Goal: Find specific fact: Find specific fact

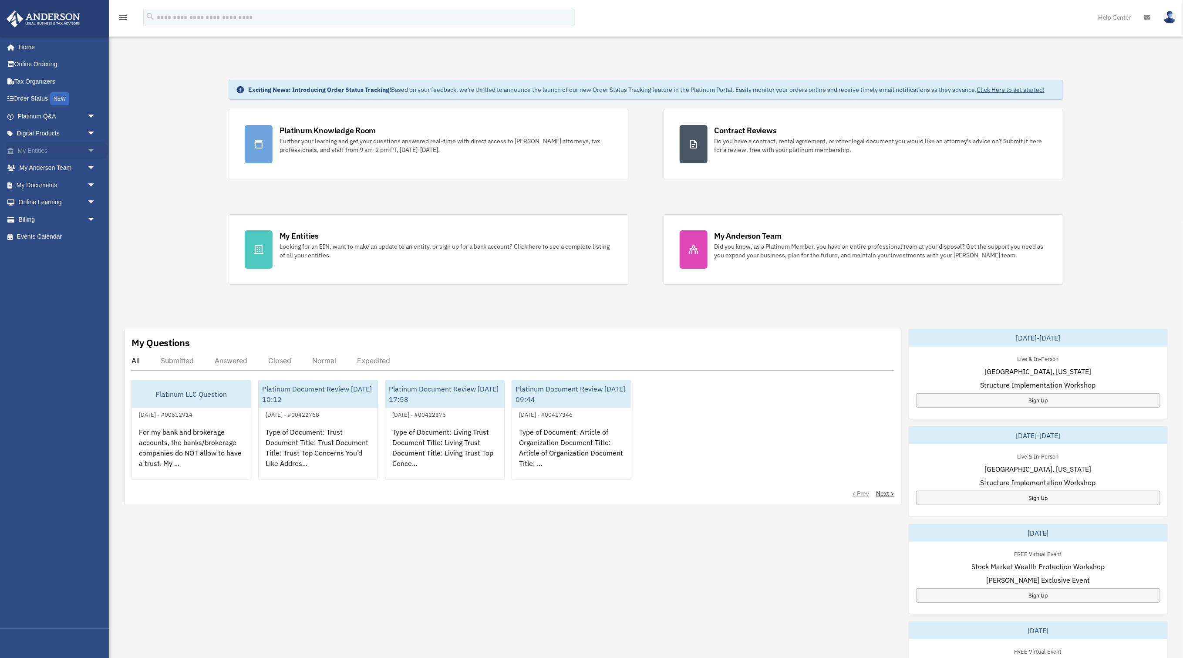
click at [87, 152] on span "arrow_drop_down" at bounding box center [95, 151] width 17 height 18
click at [50, 170] on link "Overview" at bounding box center [60, 167] width 97 height 17
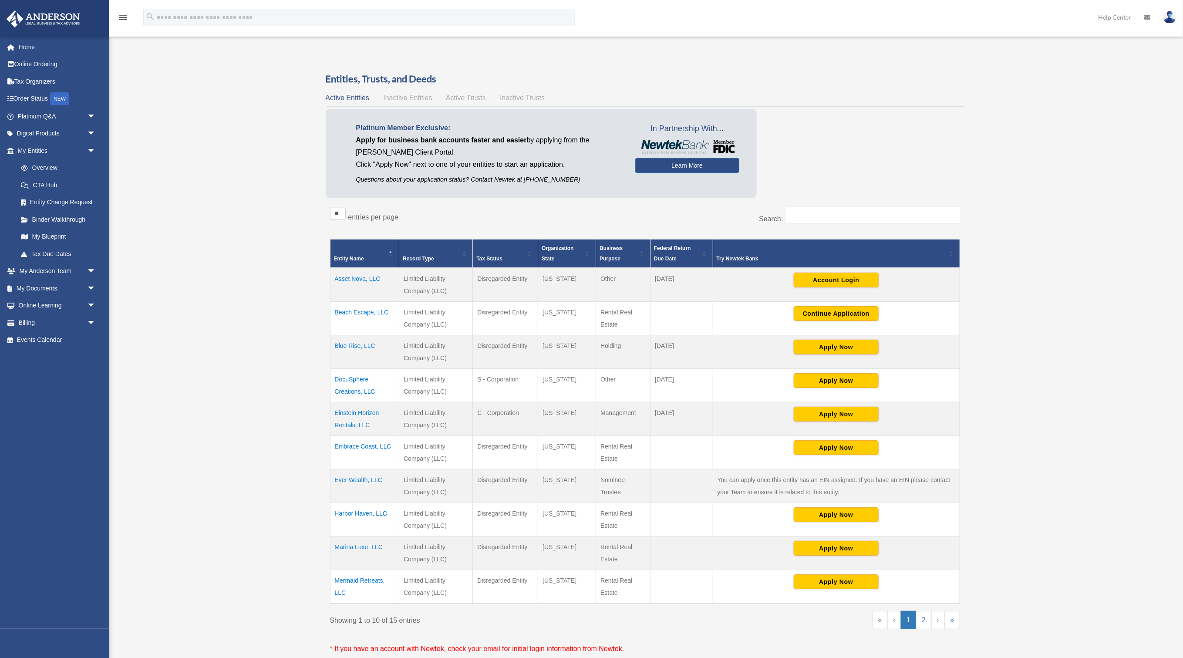
scroll to position [2, 0]
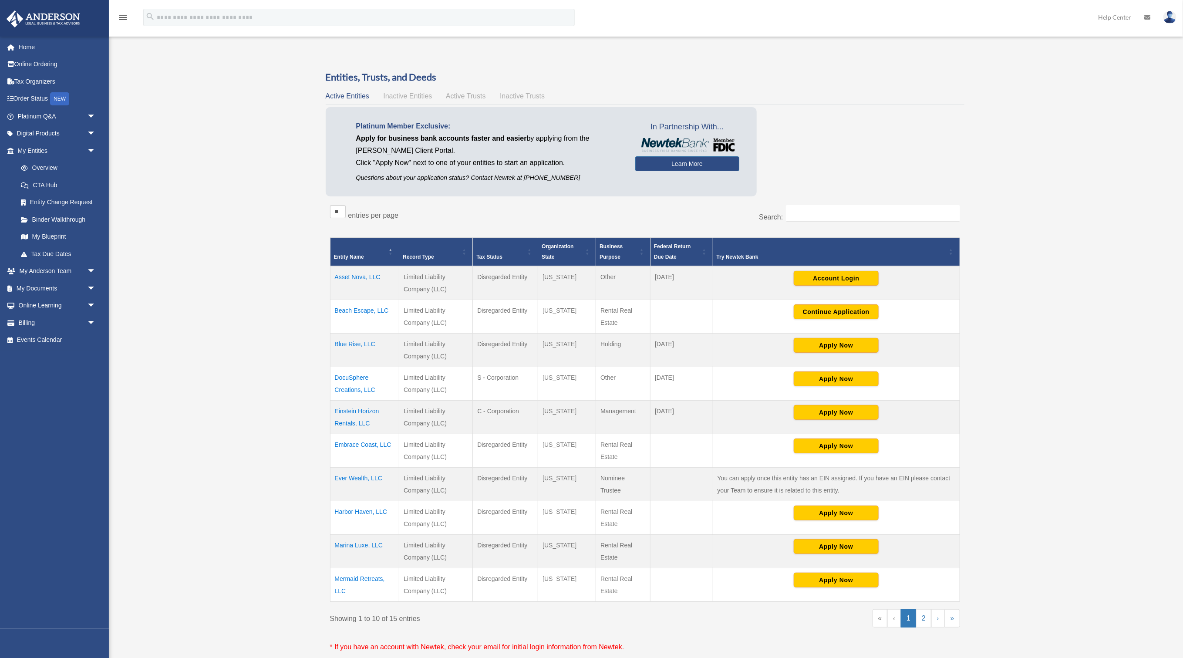
click at [350, 409] on td "Einstein Horizon Rentals, LLC" at bounding box center [364, 417] width 69 height 34
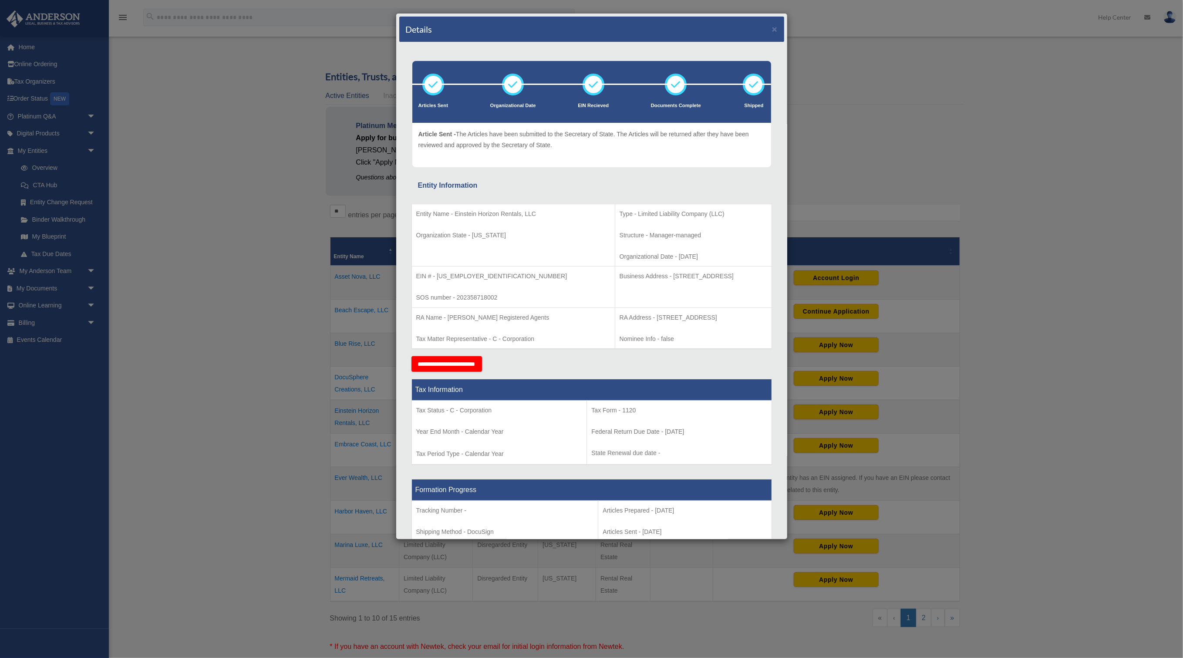
scroll to position [0, 0]
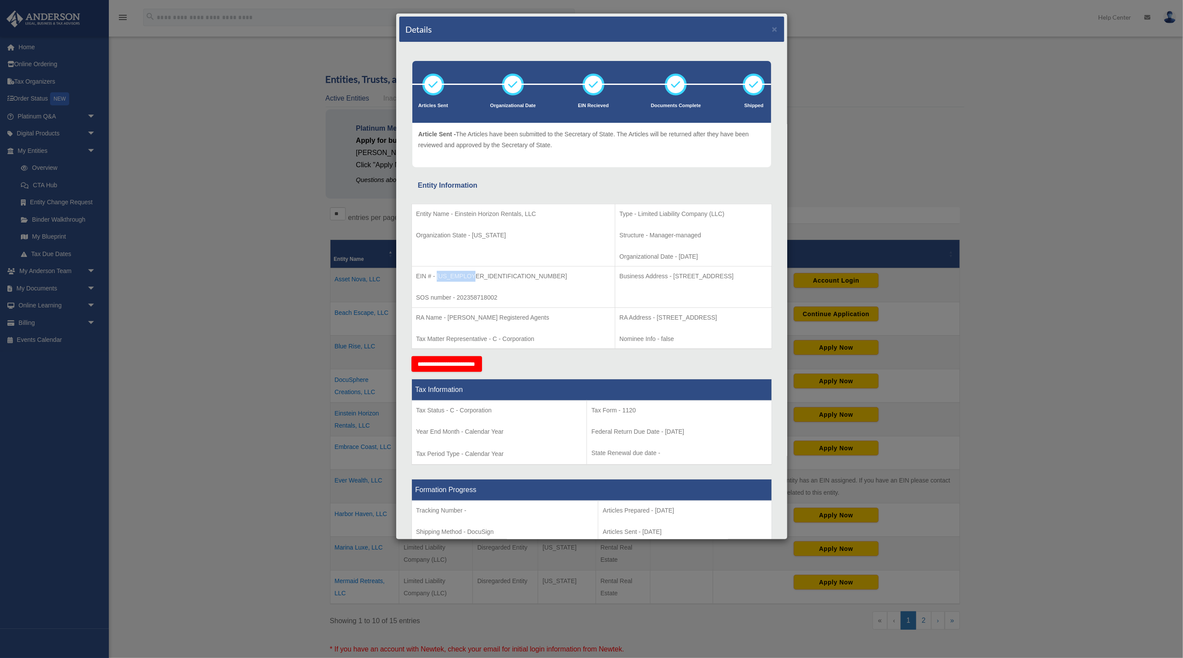
drag, startPoint x: 436, startPoint y: 275, endPoint x: 475, endPoint y: 276, distance: 39.2
click at [475, 276] on p "EIN # - 93-3317736" at bounding box center [513, 276] width 194 height 11
copy p "93-3317736"
